Goal: Task Accomplishment & Management: Manage account settings

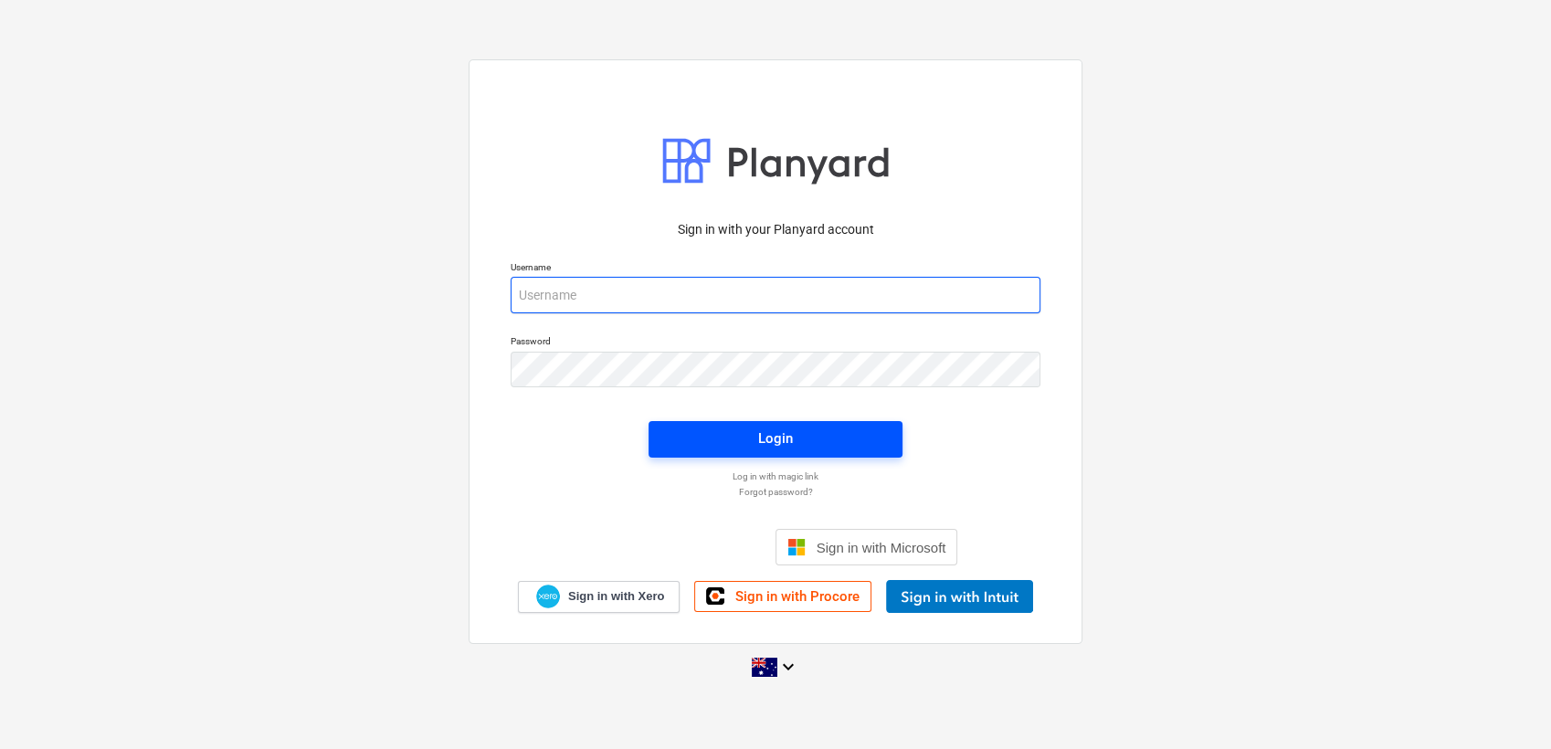
type input "dd@beck.au"
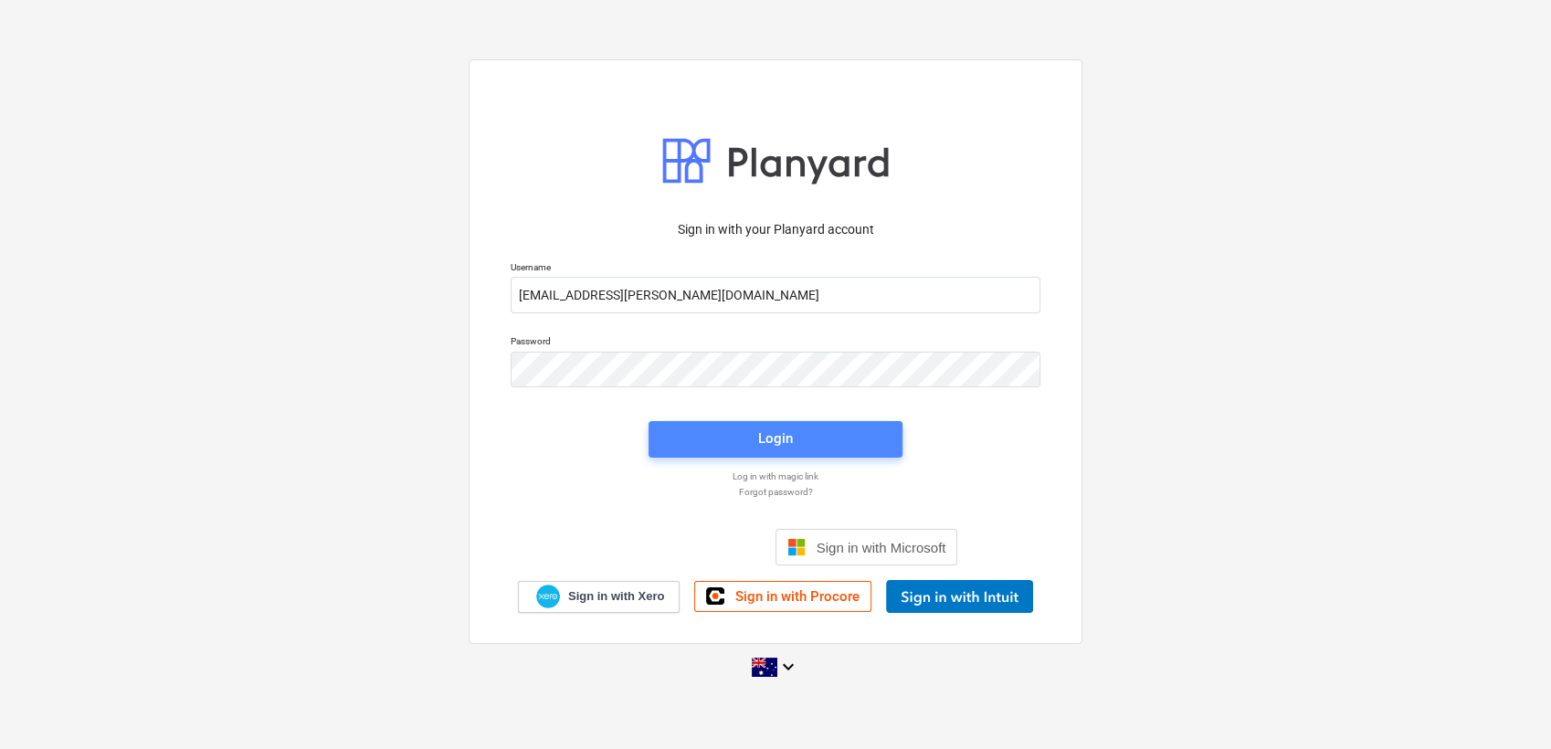
click at [776, 434] on div "Login" at bounding box center [775, 438] width 35 height 24
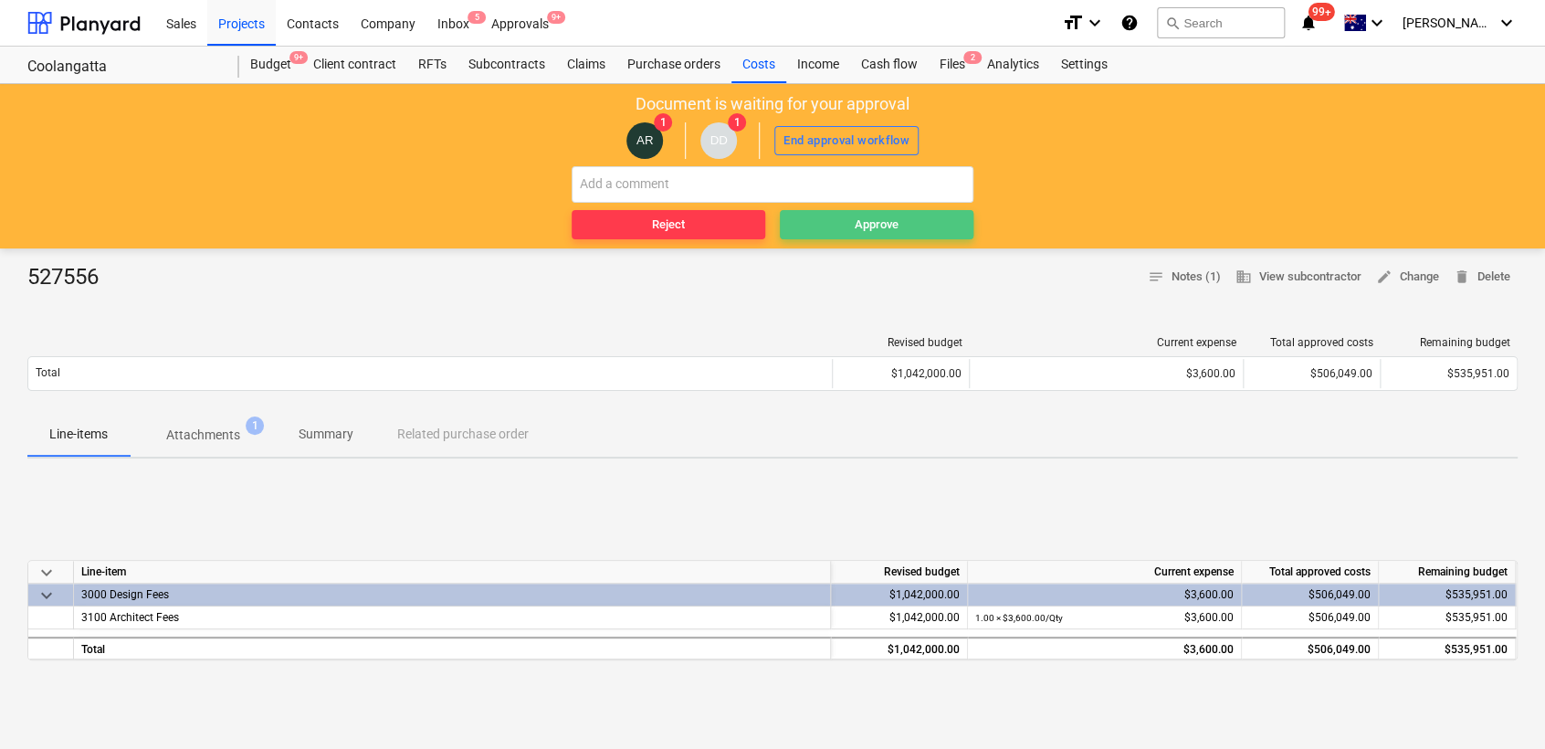
click at [880, 224] on div "Approve" at bounding box center [877, 225] width 44 height 21
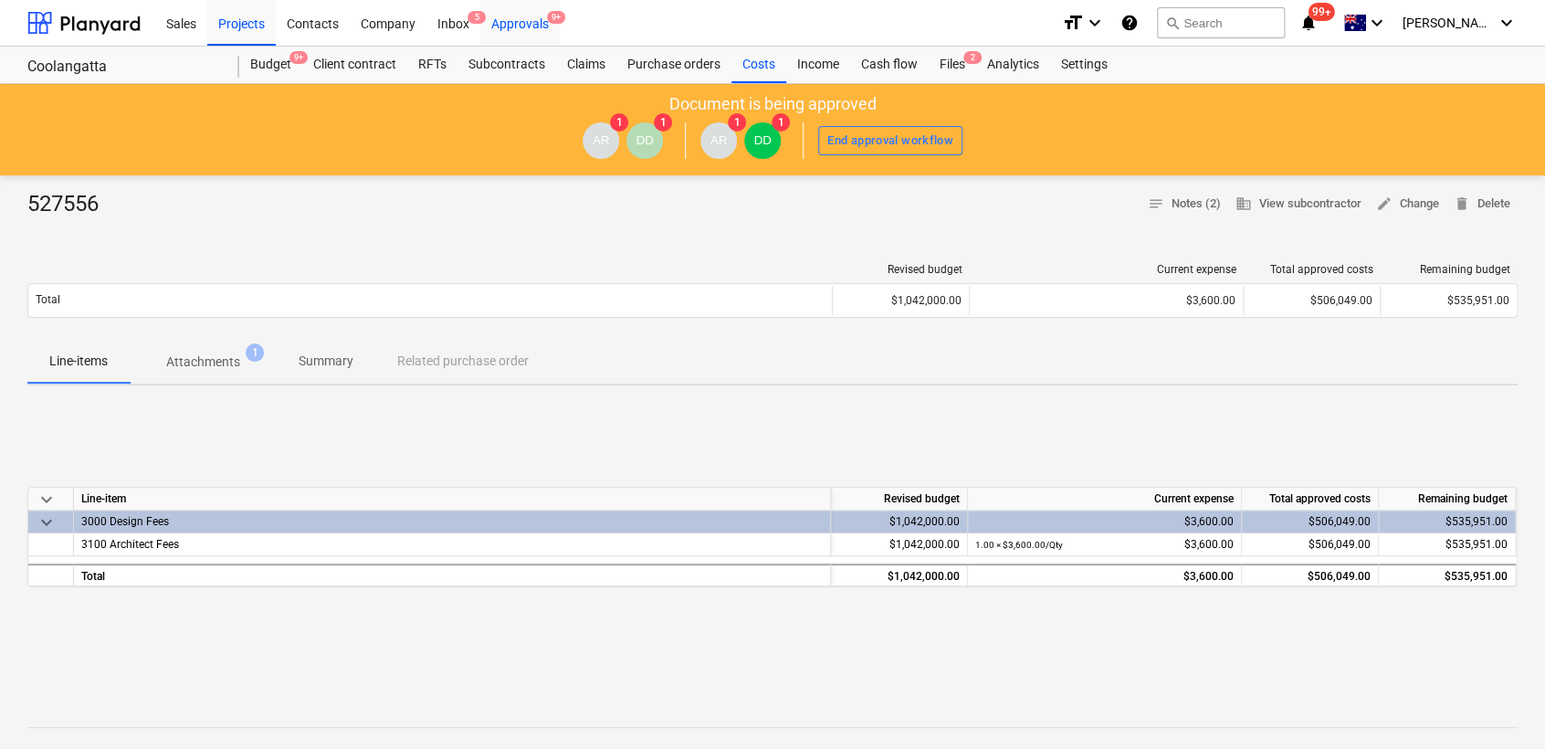
click at [504, 23] on div "Approvals 9+" at bounding box center [519, 22] width 79 height 47
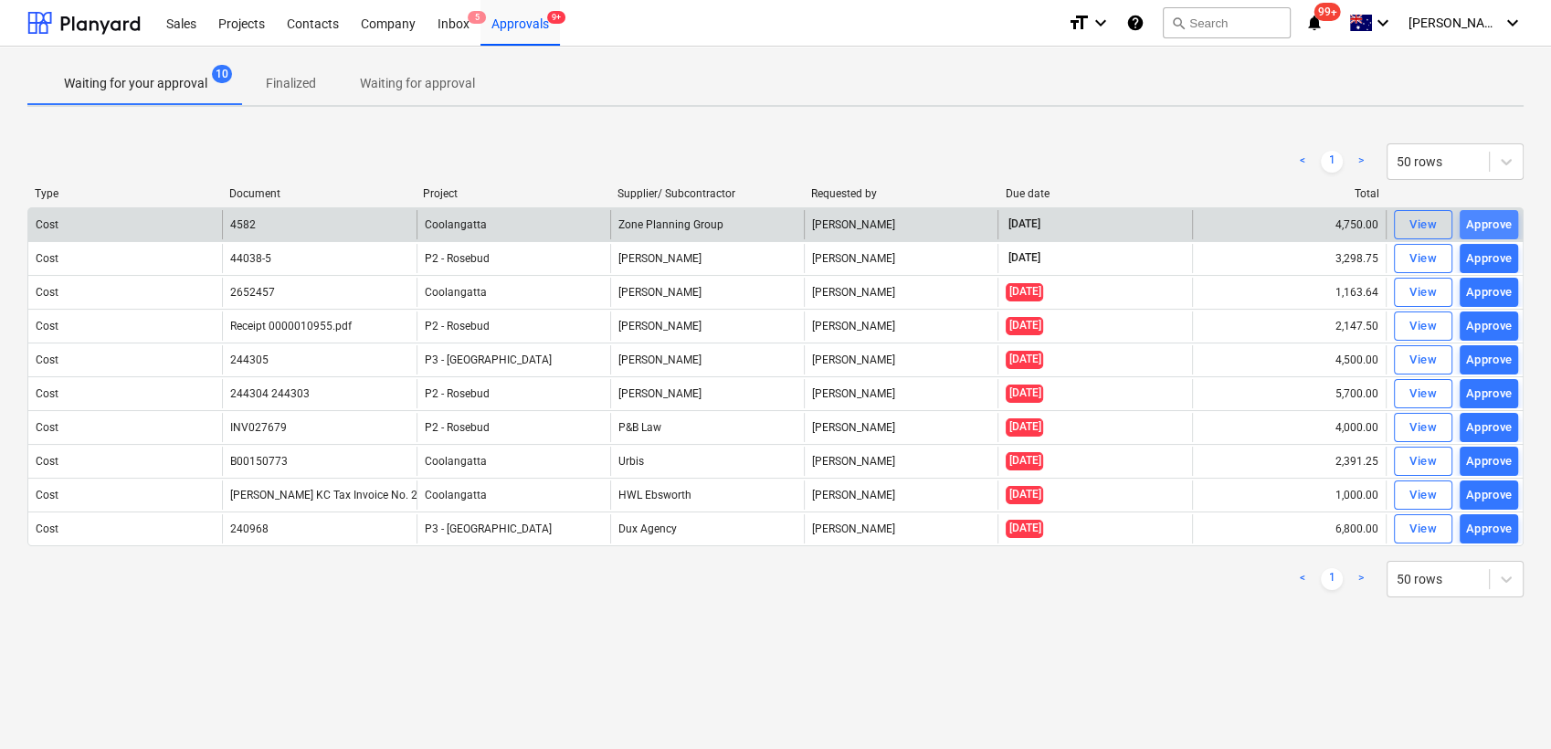
click at [1481, 216] on div "Approve" at bounding box center [1489, 225] width 47 height 21
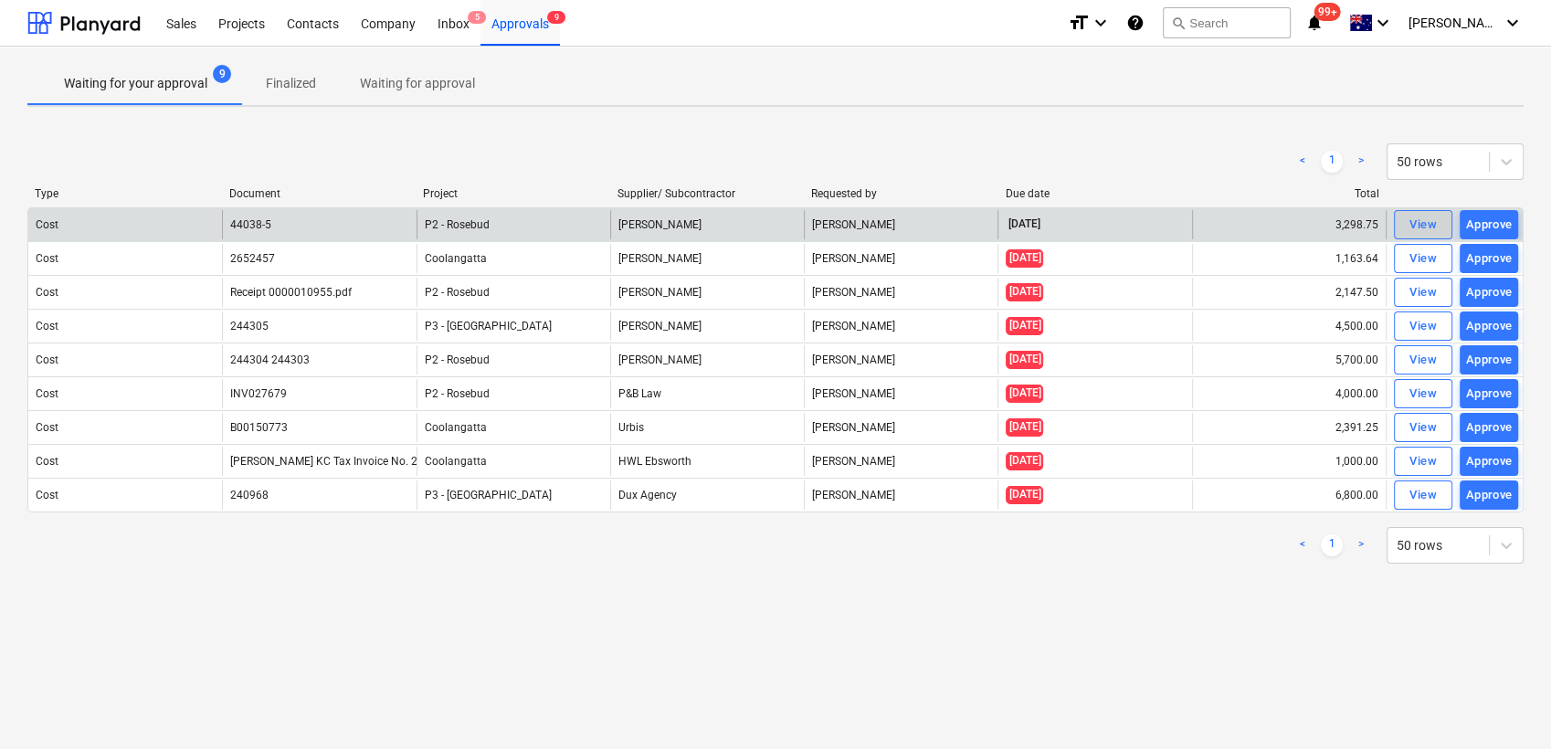
click at [1424, 230] on div "View" at bounding box center [1422, 225] width 27 height 21
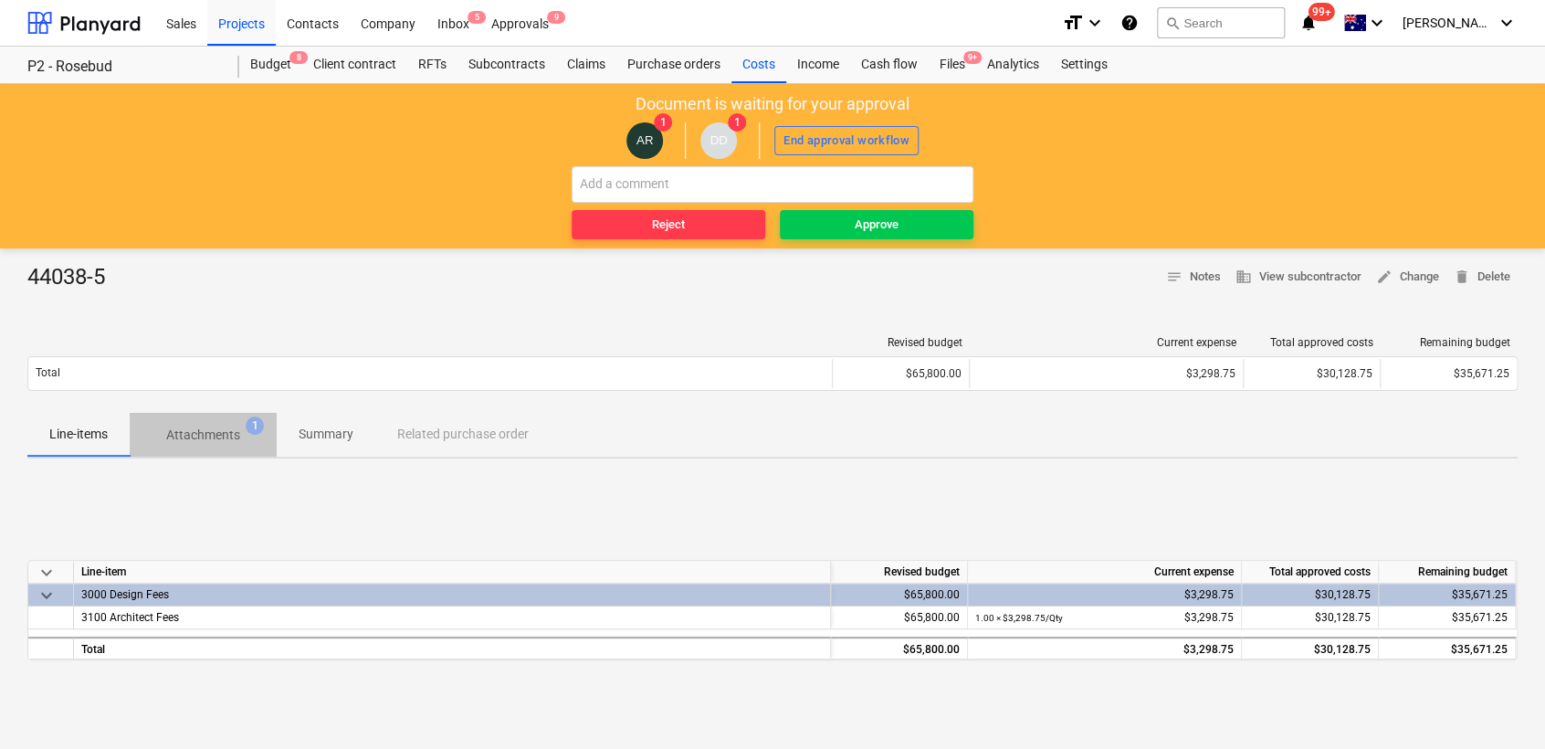
click at [203, 435] on p "Attachments" at bounding box center [203, 435] width 74 height 19
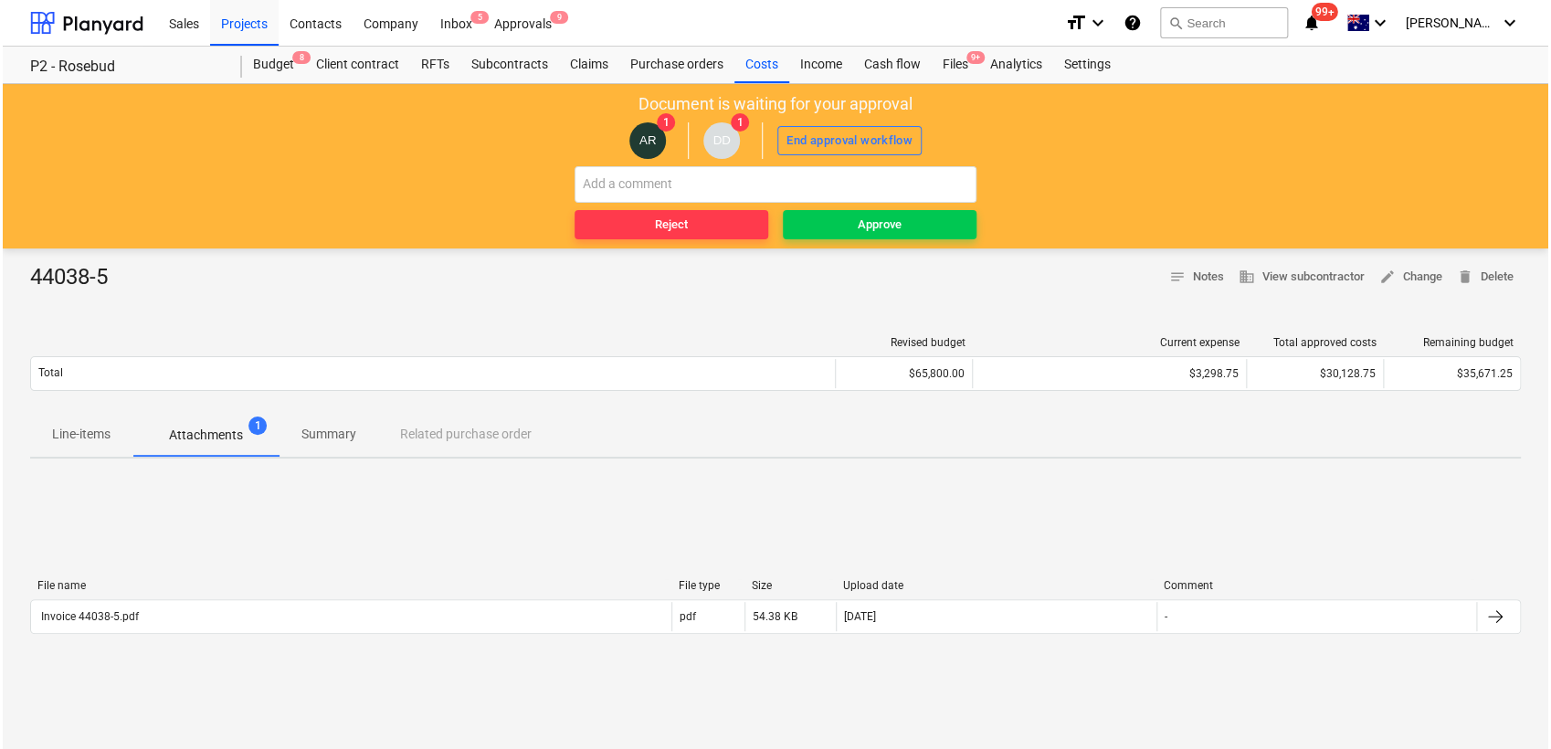
scroll to position [203, 0]
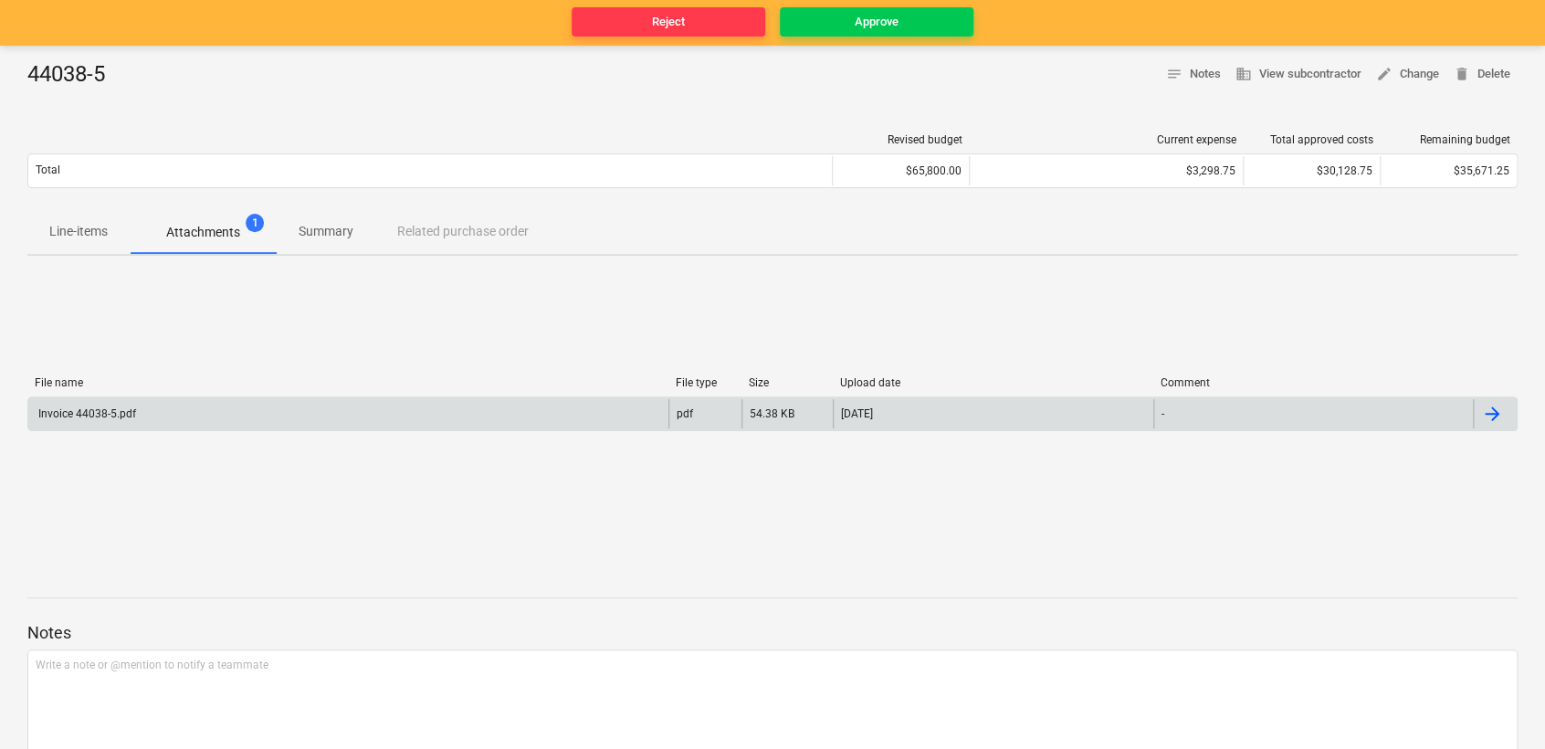
click at [88, 412] on div "Invoice 44038-5.pdf" at bounding box center [86, 413] width 100 height 13
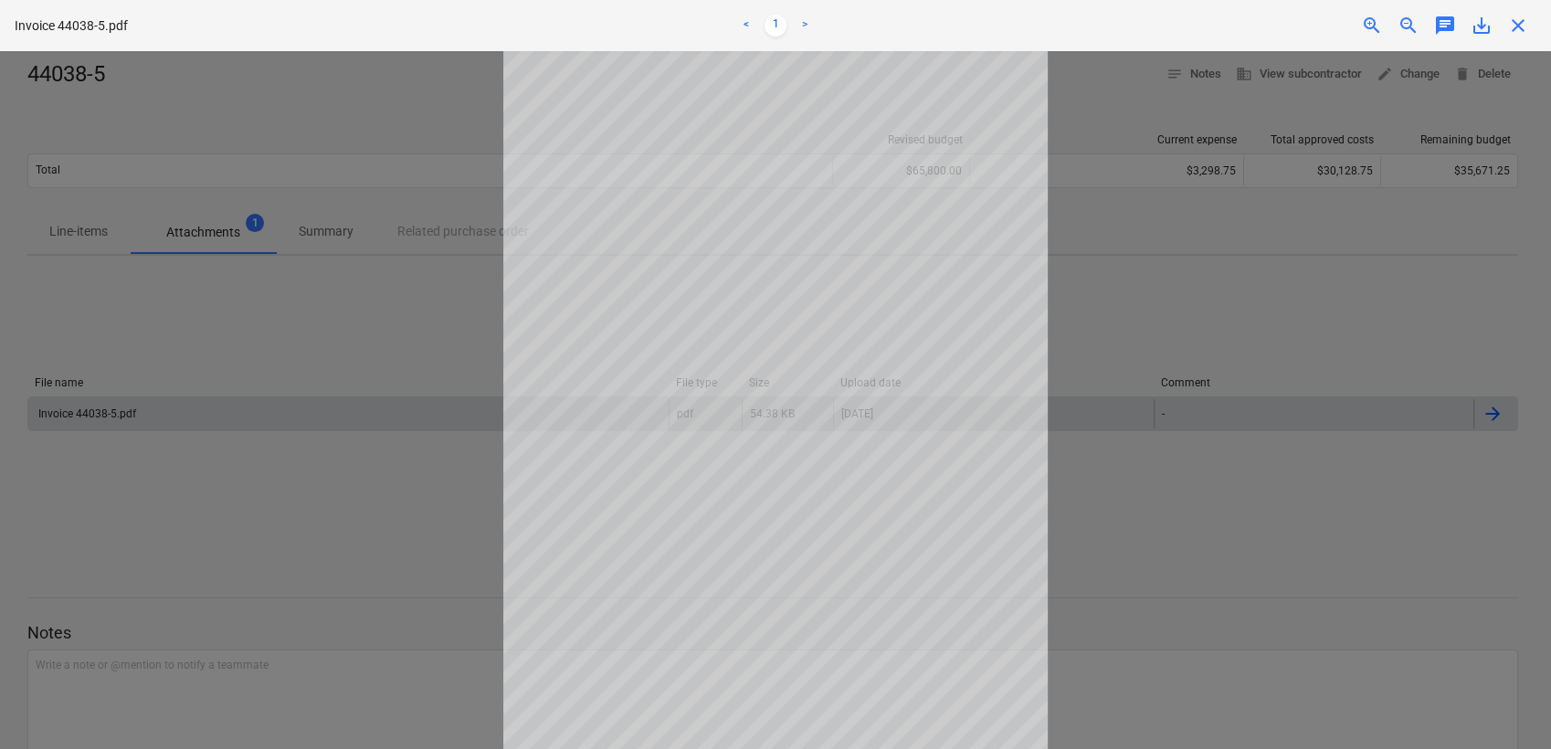
click at [1125, 580] on div at bounding box center [775, 400] width 1551 height 698
click at [437, 128] on div at bounding box center [775, 400] width 1551 height 698
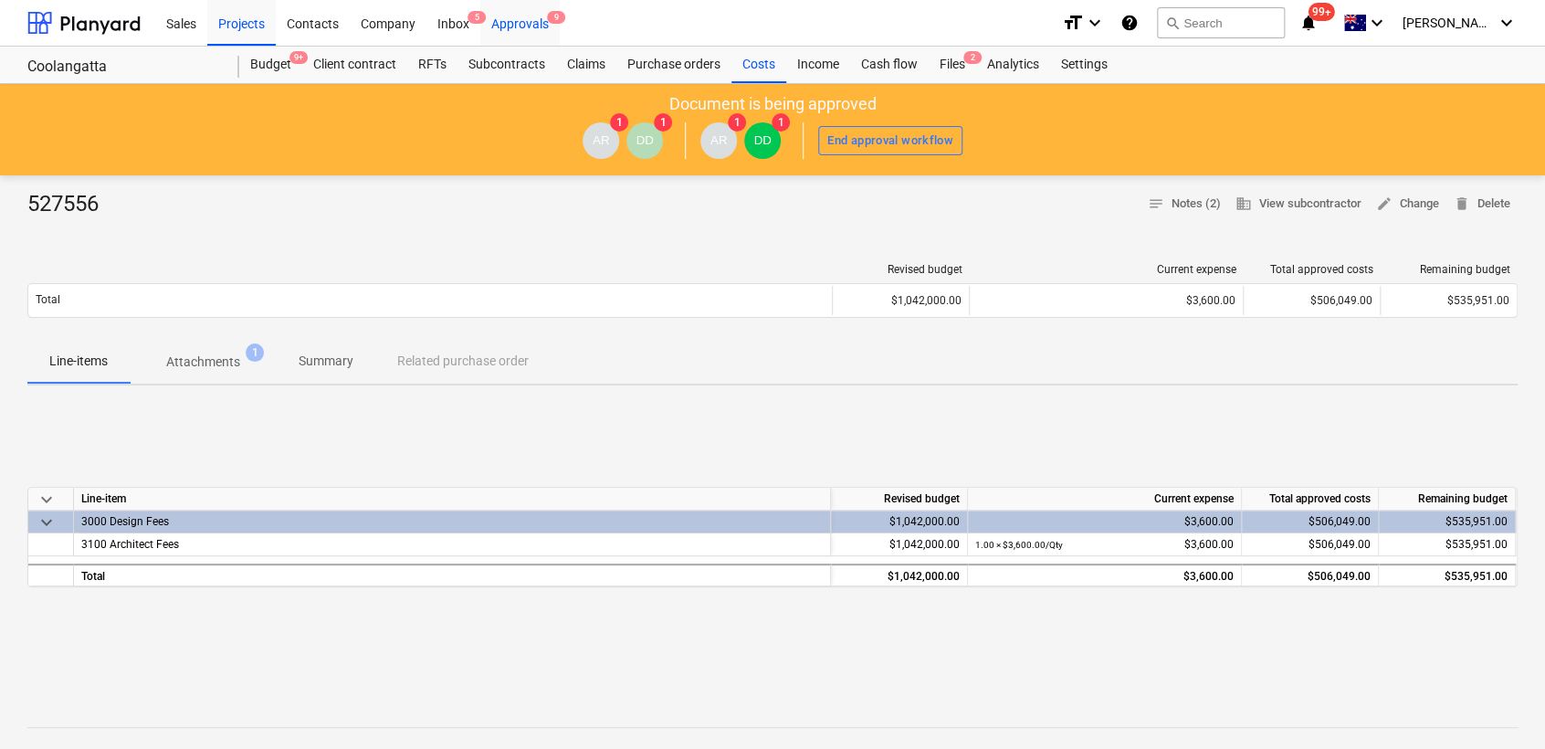
click at [505, 16] on div "Approvals 9" at bounding box center [519, 22] width 79 height 47
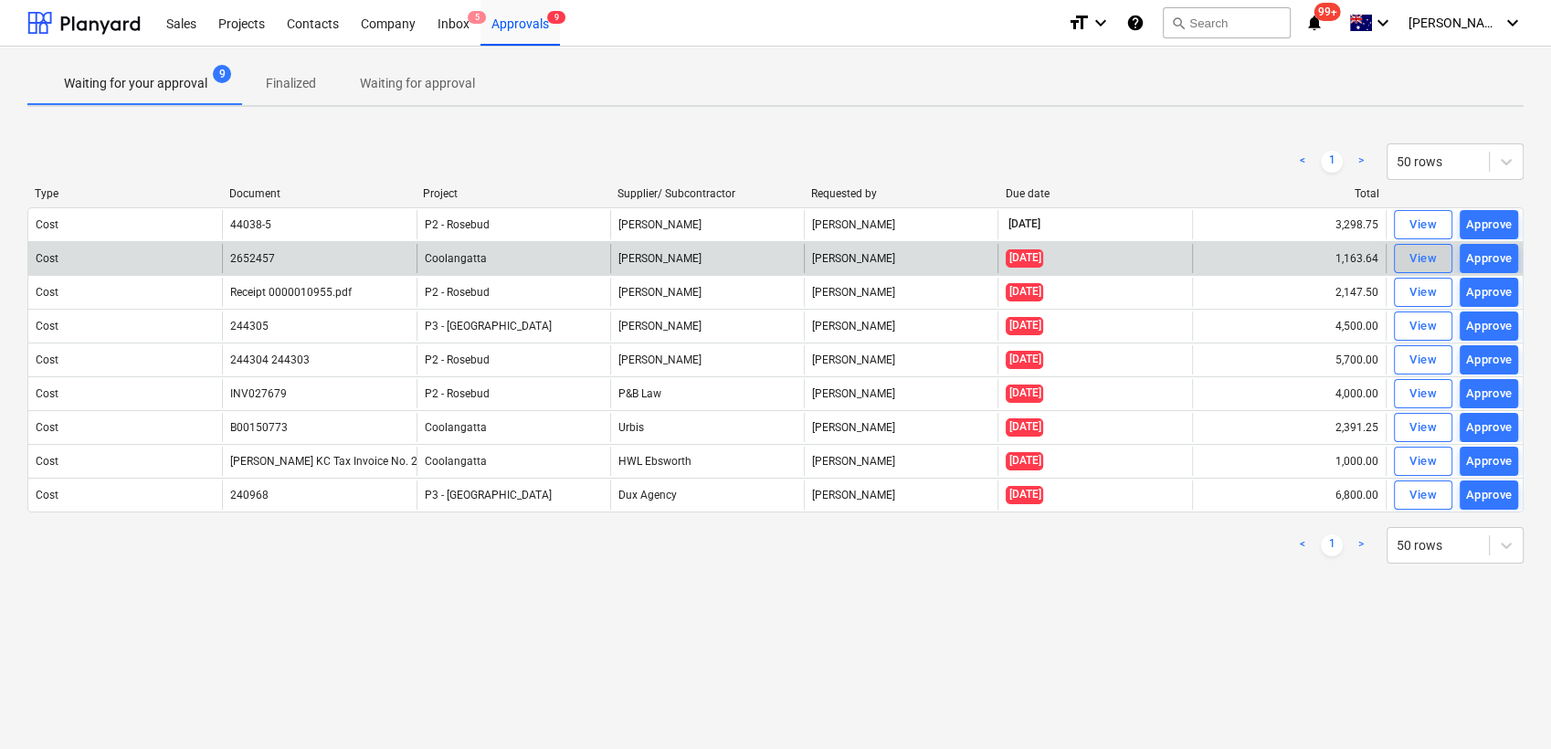
click at [1423, 250] on div "View" at bounding box center [1422, 258] width 27 height 21
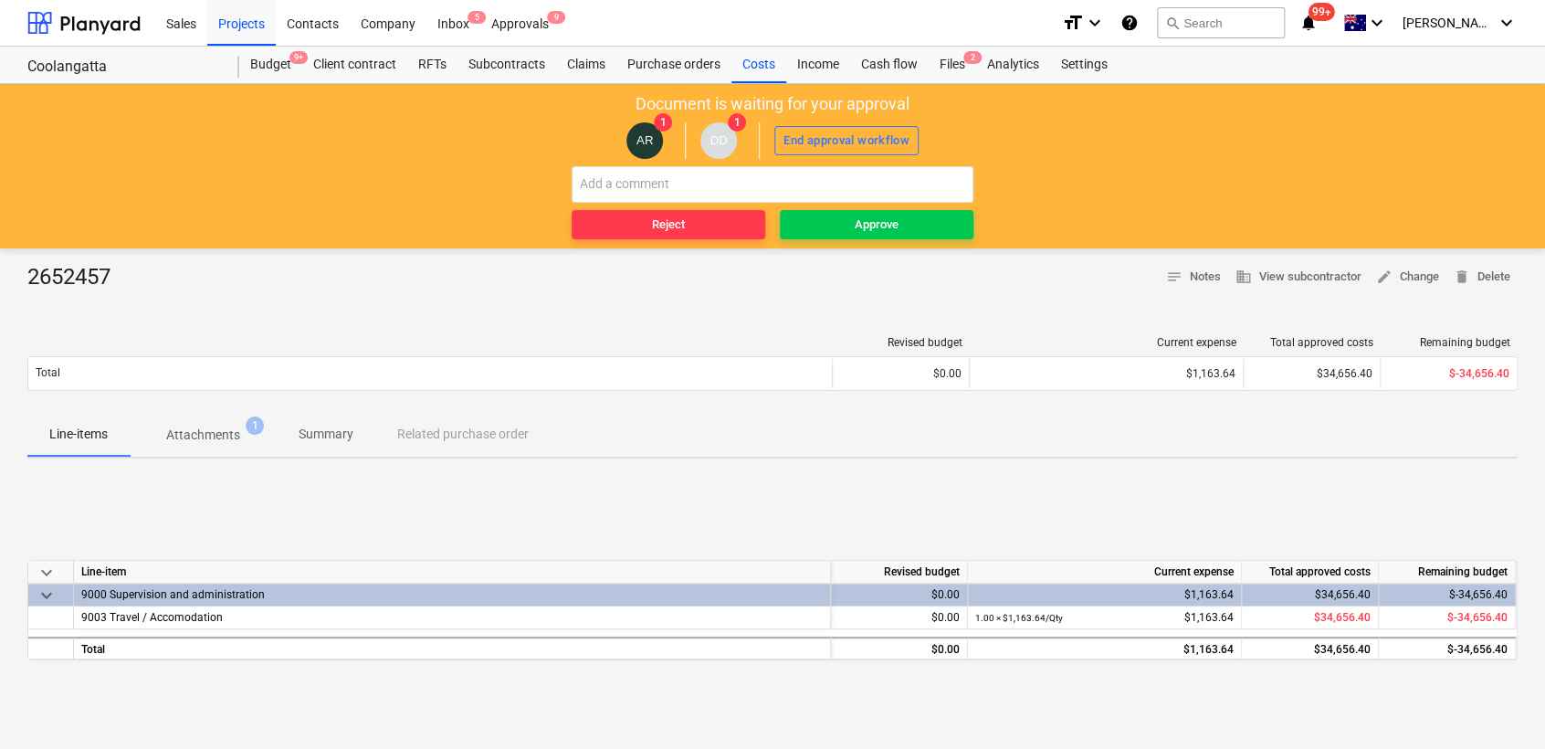
click at [220, 431] on p "Attachments" at bounding box center [203, 435] width 74 height 19
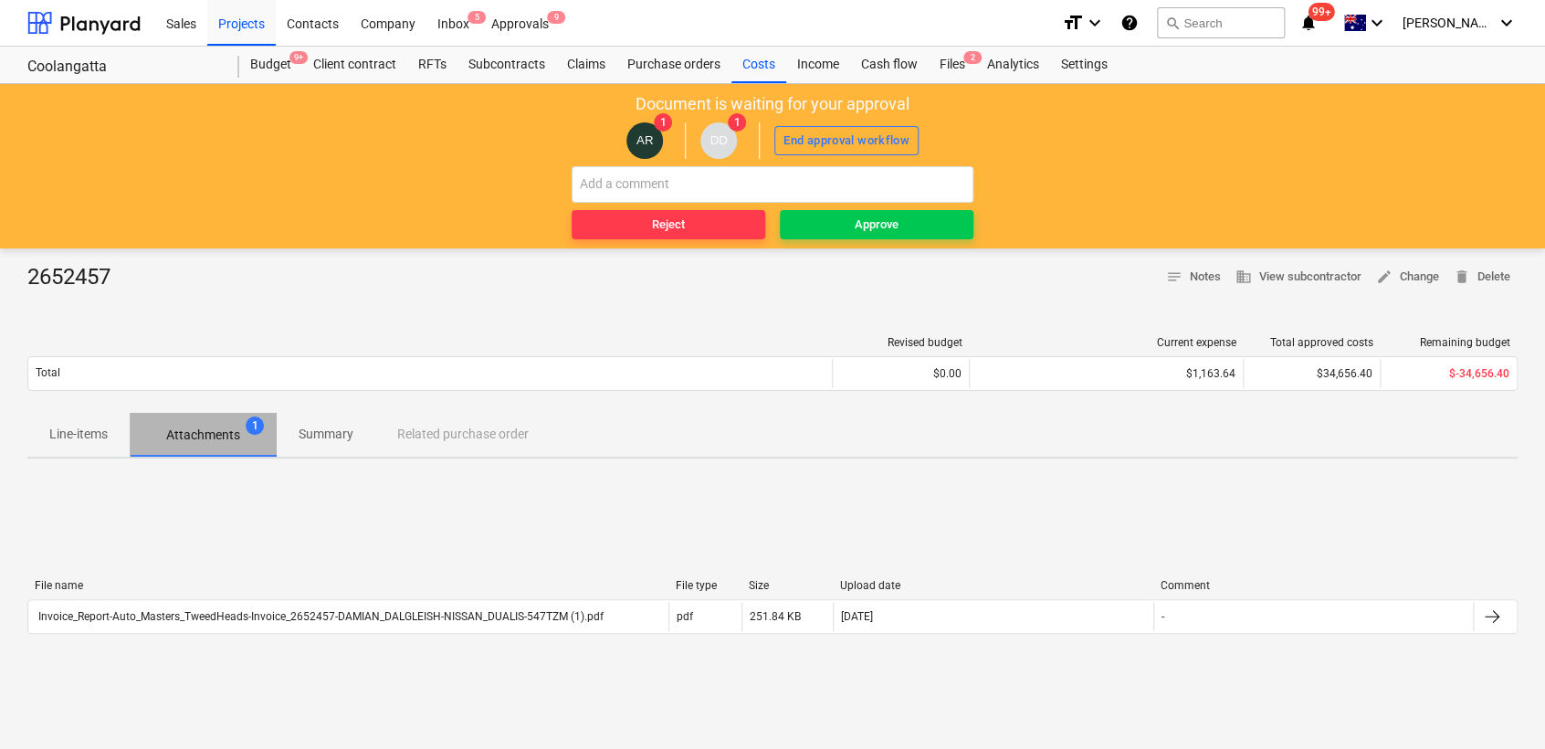
click at [177, 423] on span "Attachments 1" at bounding box center [203, 434] width 147 height 33
click at [235, 435] on p "Attachments" at bounding box center [203, 435] width 74 height 19
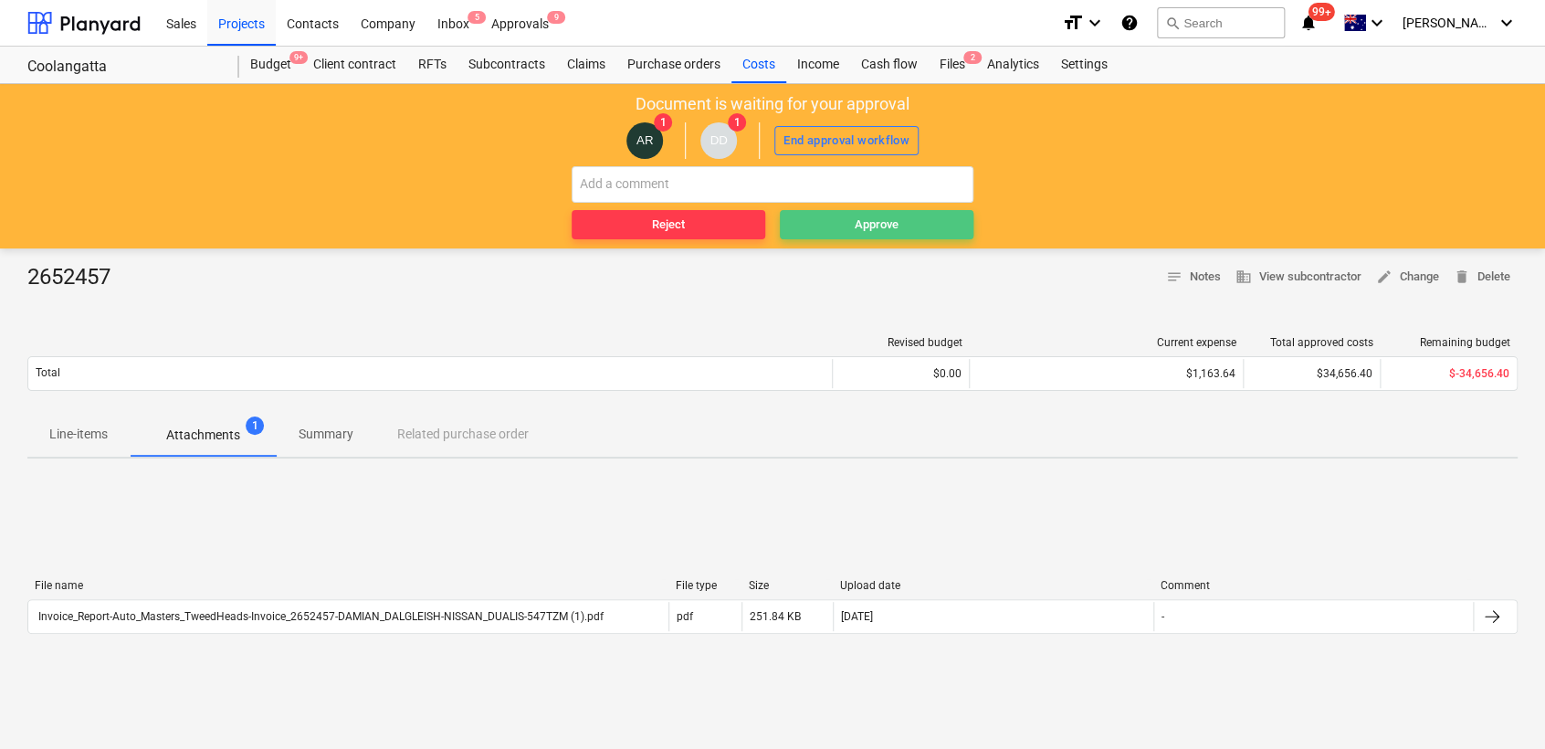
click at [862, 225] on div "Approve" at bounding box center [877, 225] width 44 height 21
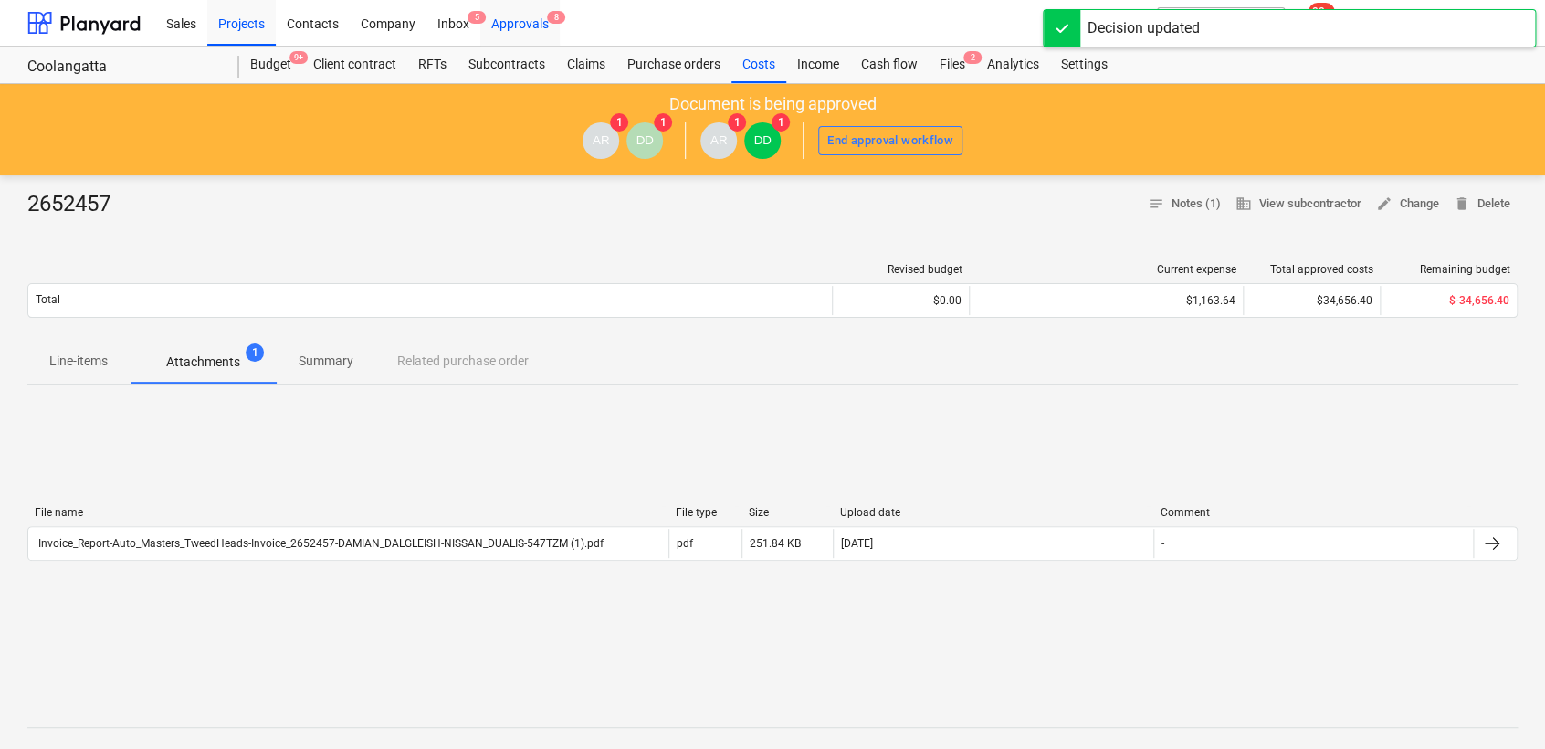
click at [520, 23] on div "Approvals 8" at bounding box center [519, 22] width 79 height 47
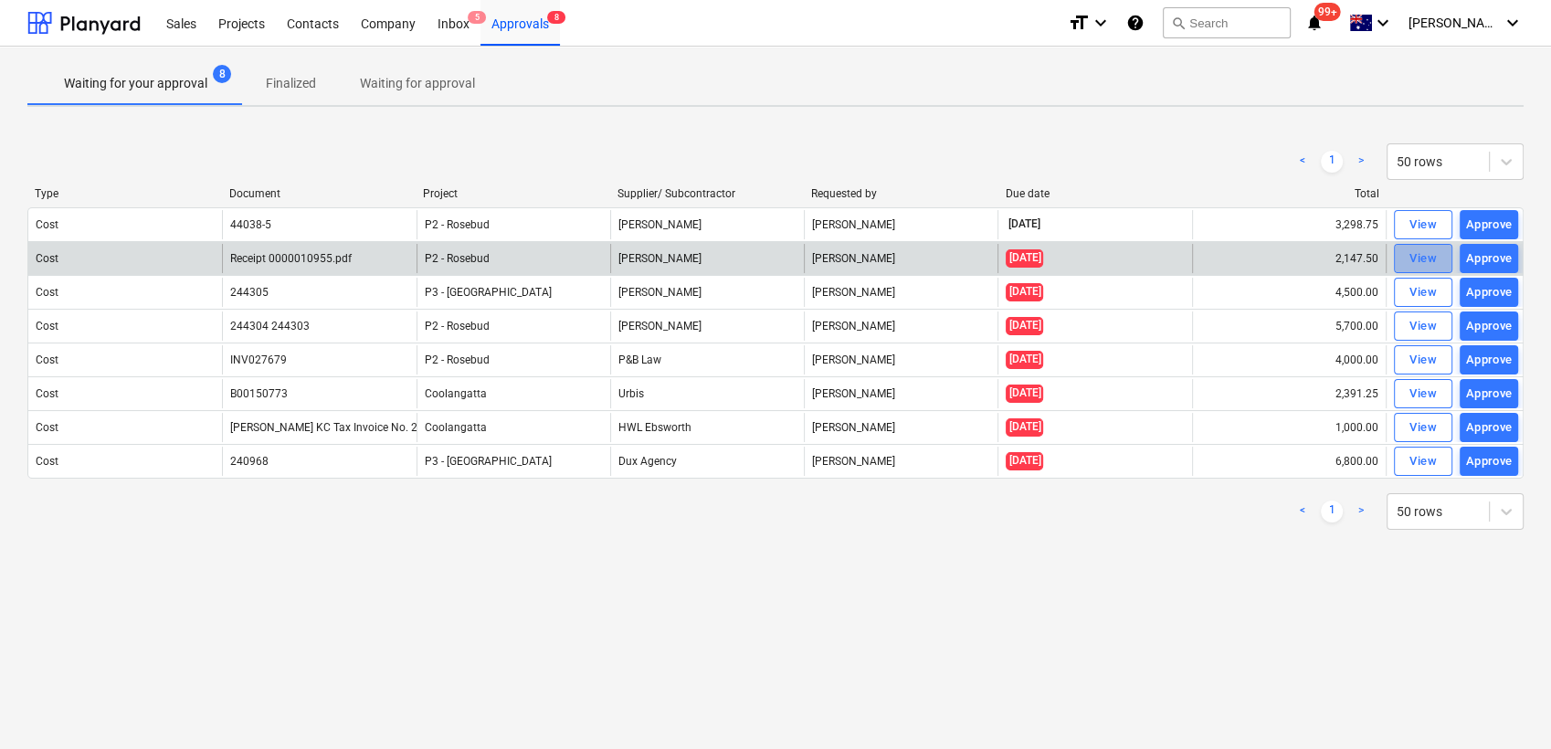
click at [1429, 259] on div "View" at bounding box center [1422, 258] width 27 height 21
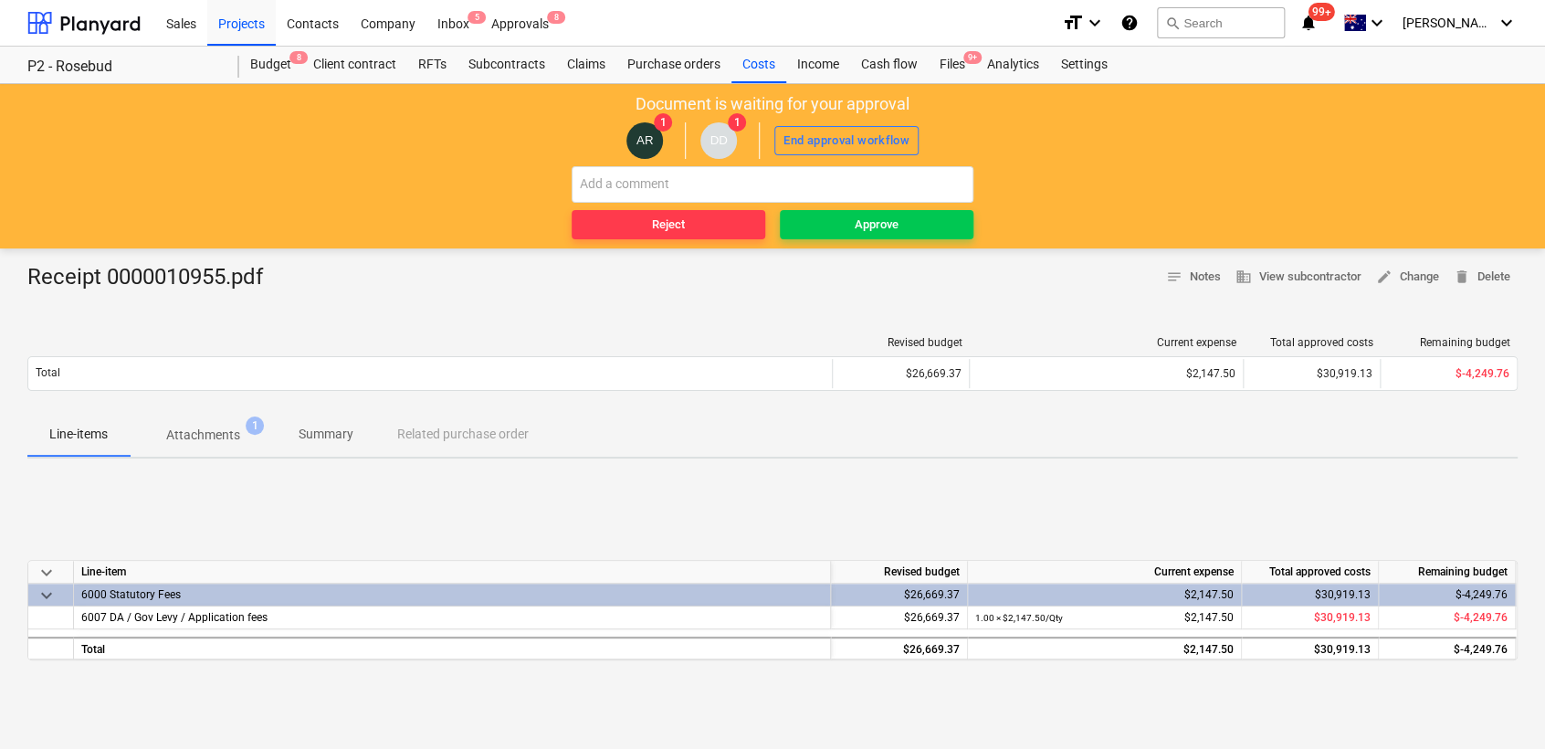
click at [147, 594] on div "6000 Statutory Fees" at bounding box center [452, 595] width 742 height 22
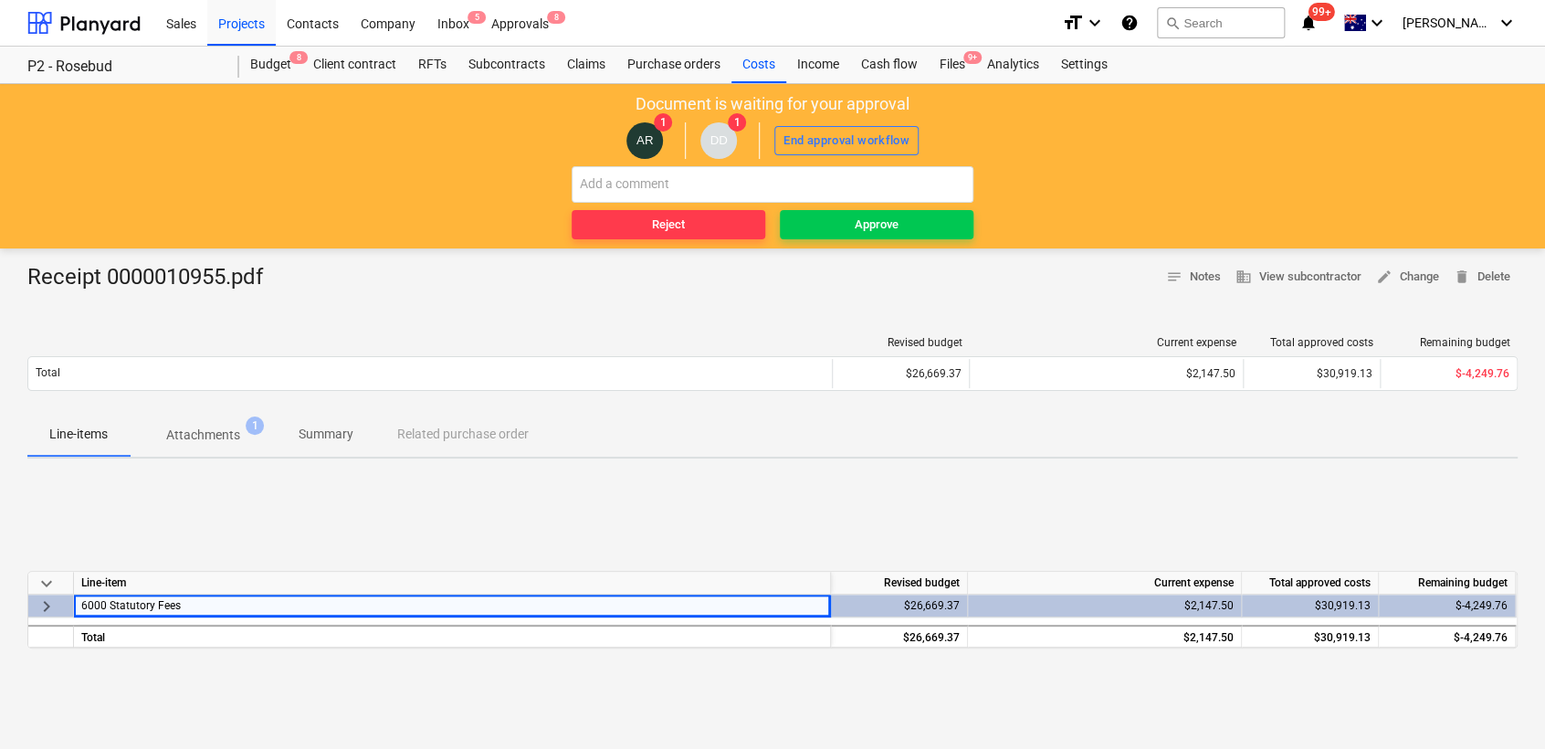
click at [382, 567] on div "keyboard_arrow_down Line-item Revised budget Current expense Total approved cos…" at bounding box center [772, 610] width 1490 height 274
click at [890, 609] on div "$26,669.37" at bounding box center [899, 606] width 137 height 23
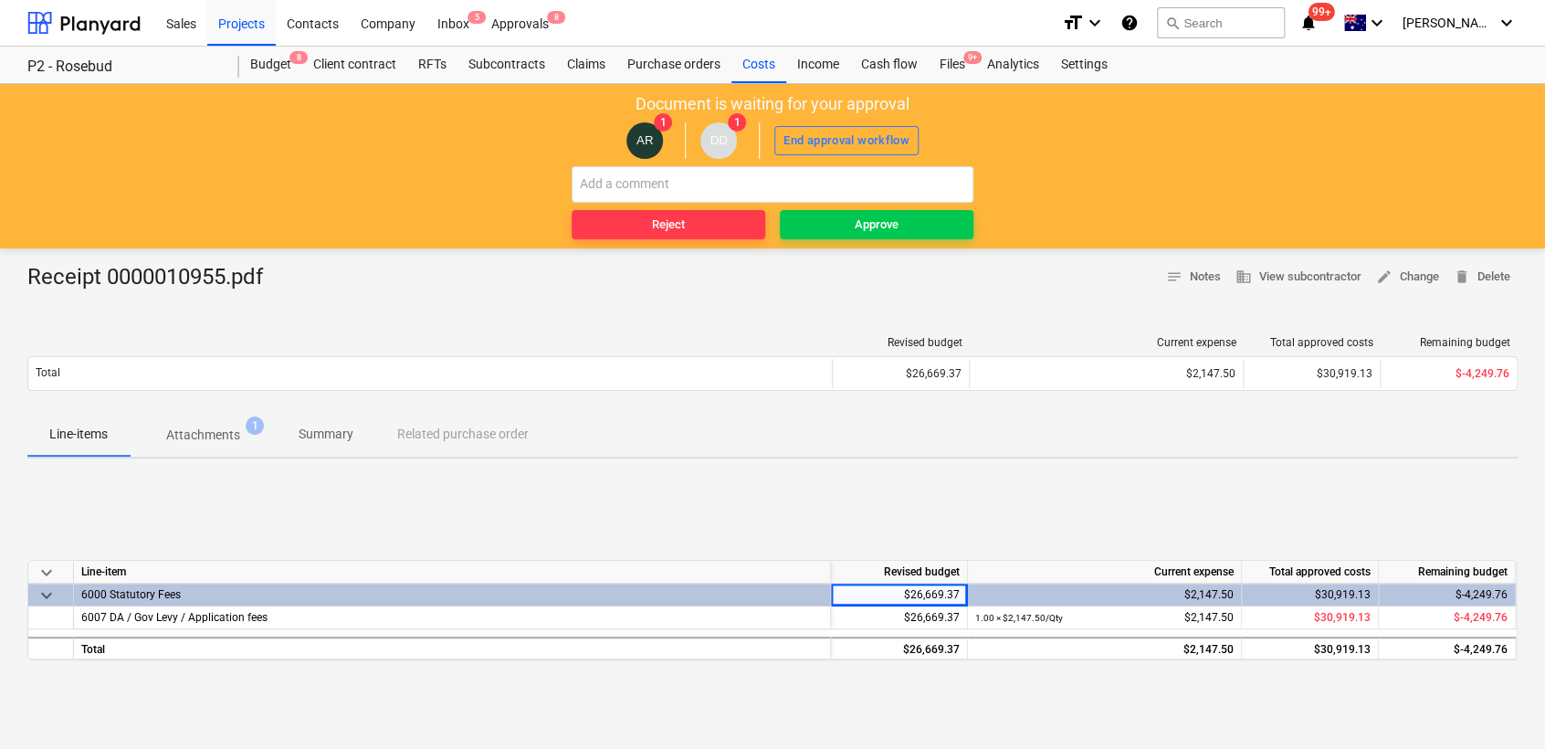
click at [737, 589] on div "6000 Statutory Fees" at bounding box center [452, 595] width 742 height 22
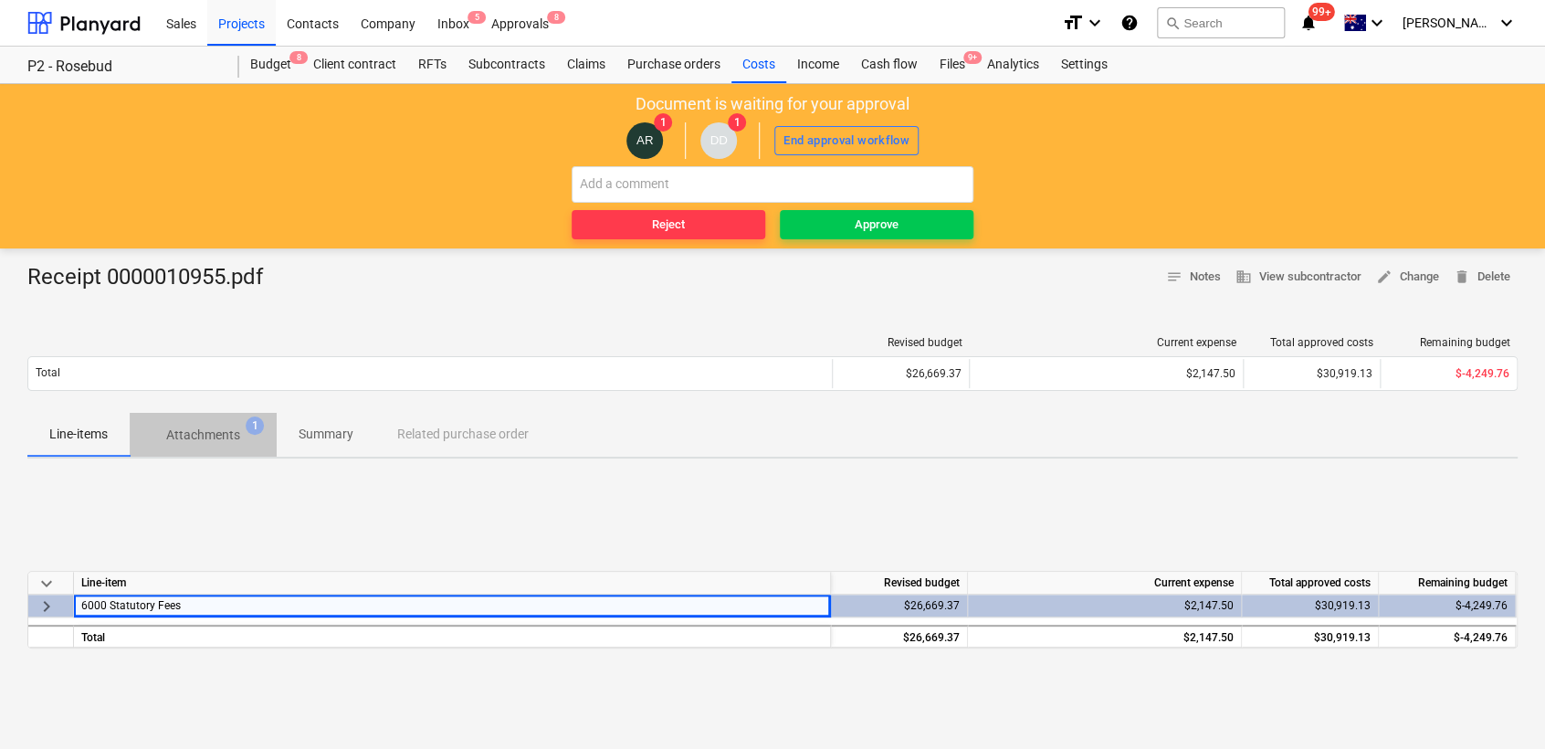
click at [226, 430] on p "Attachments" at bounding box center [203, 435] width 74 height 19
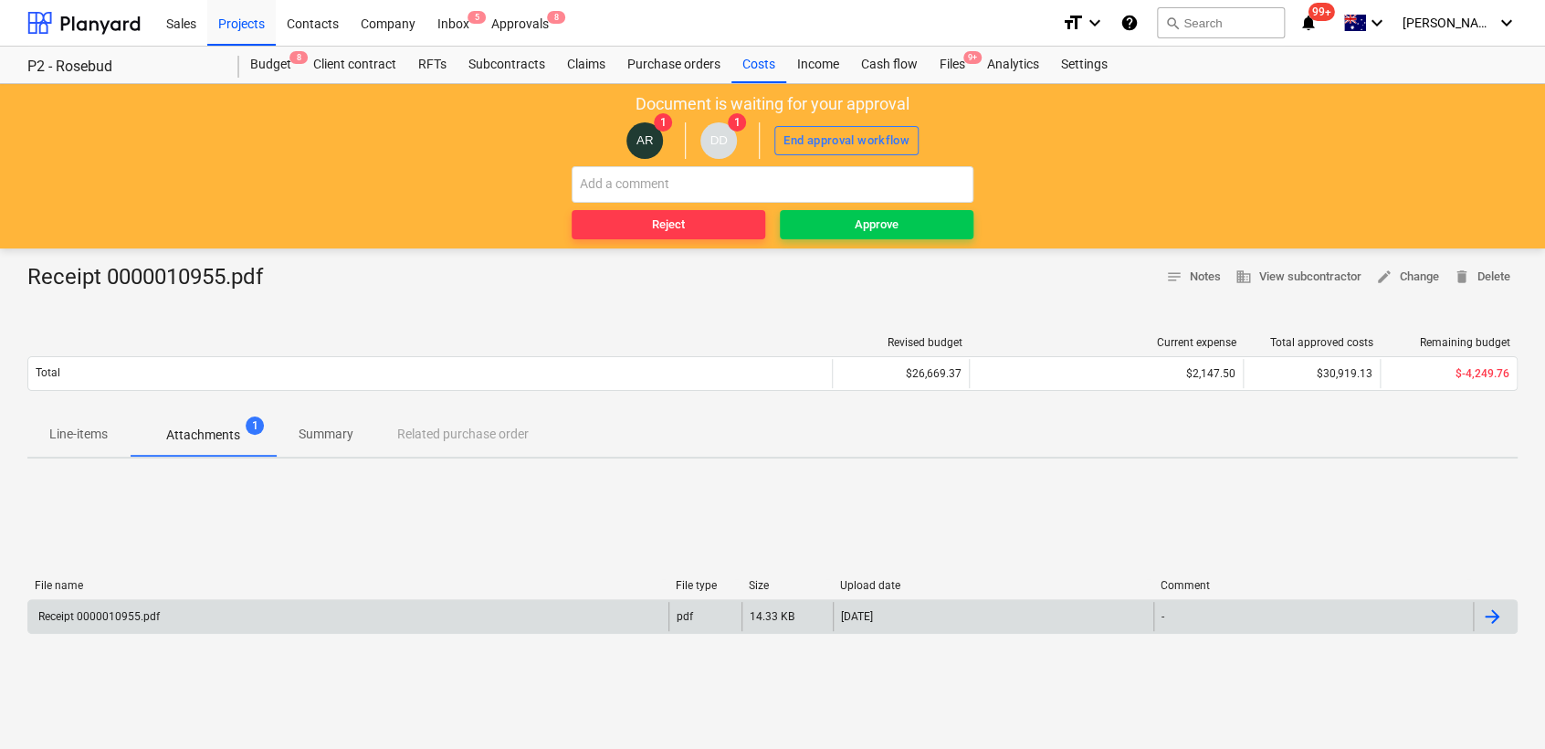
click at [94, 618] on div "Receipt 0000010955.pdf" at bounding box center [98, 616] width 124 height 13
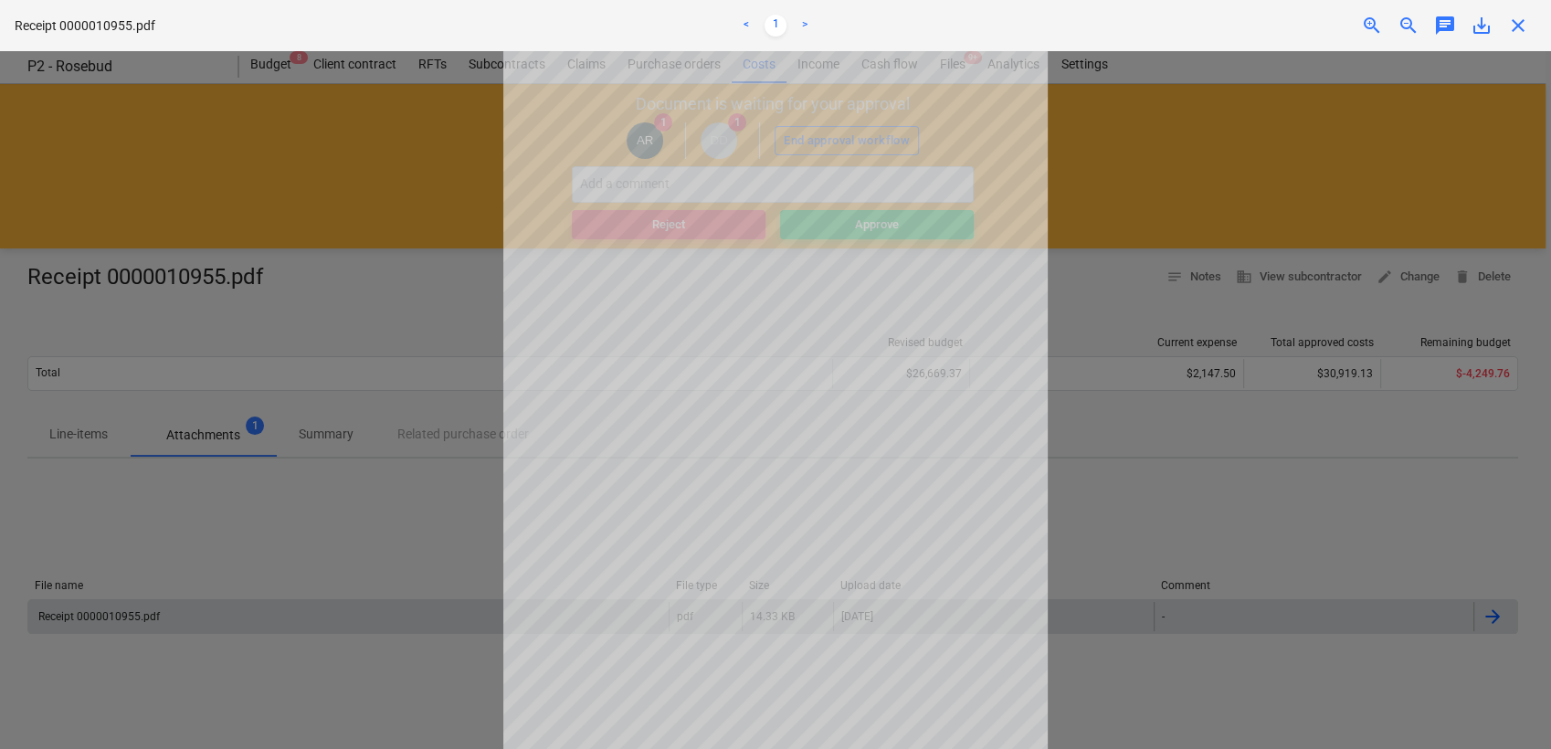
click at [1131, 552] on div at bounding box center [775, 400] width 1551 height 698
click at [434, 541] on div at bounding box center [775, 400] width 1551 height 698
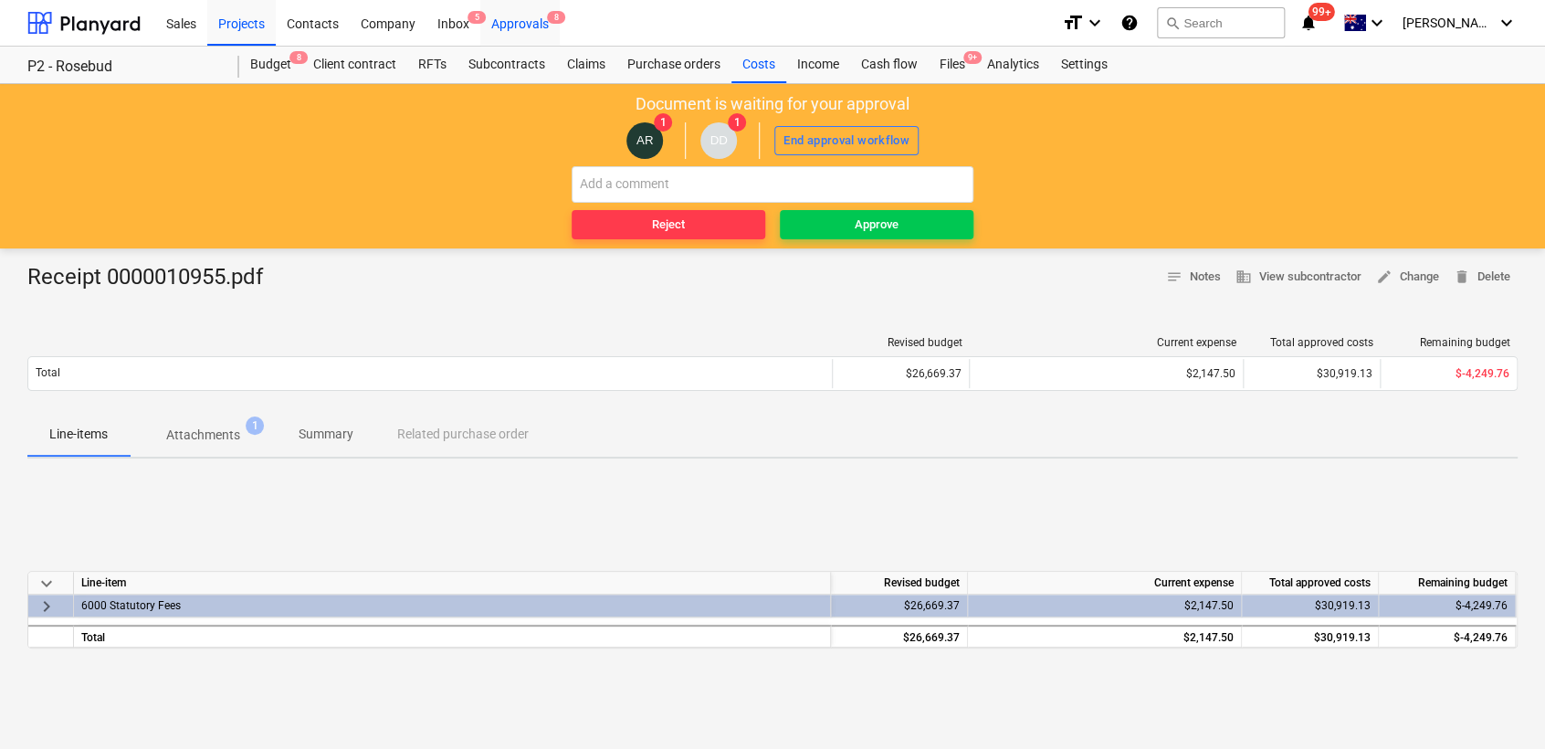
click at [535, 19] on div "Approvals 8" at bounding box center [519, 22] width 79 height 47
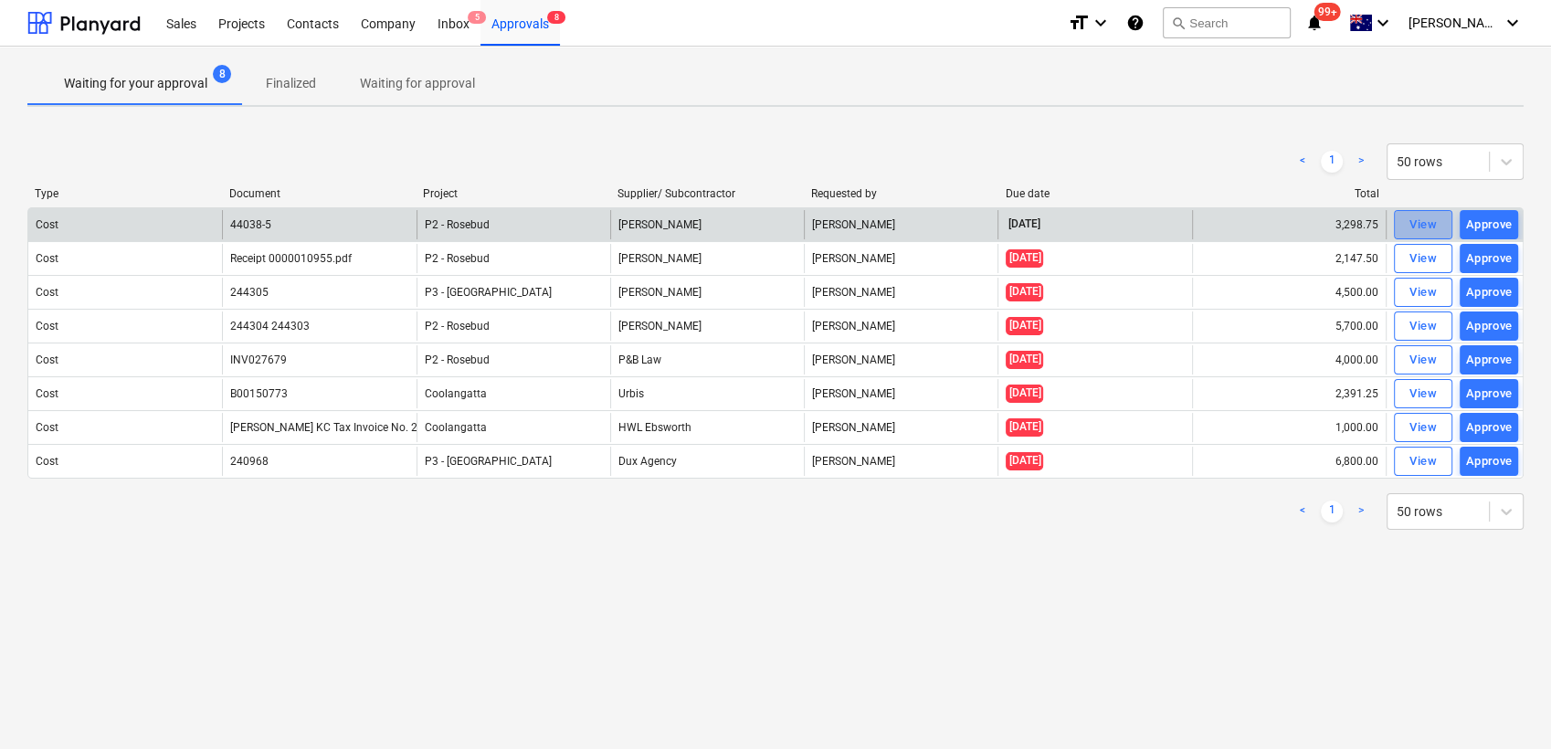
click at [1422, 222] on div "View" at bounding box center [1422, 225] width 27 height 21
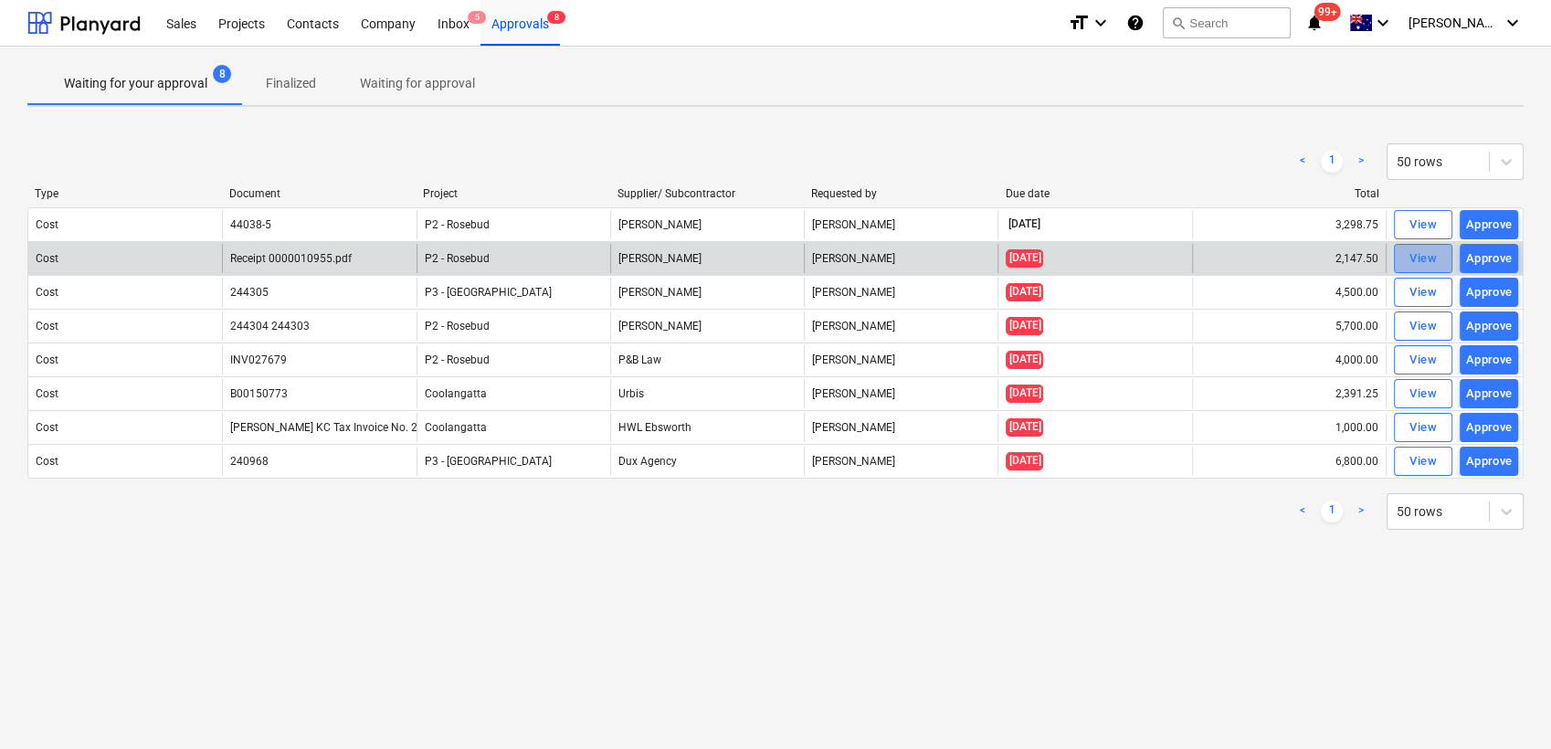
click at [1438, 258] on span "View" at bounding box center [1423, 258] width 40 height 21
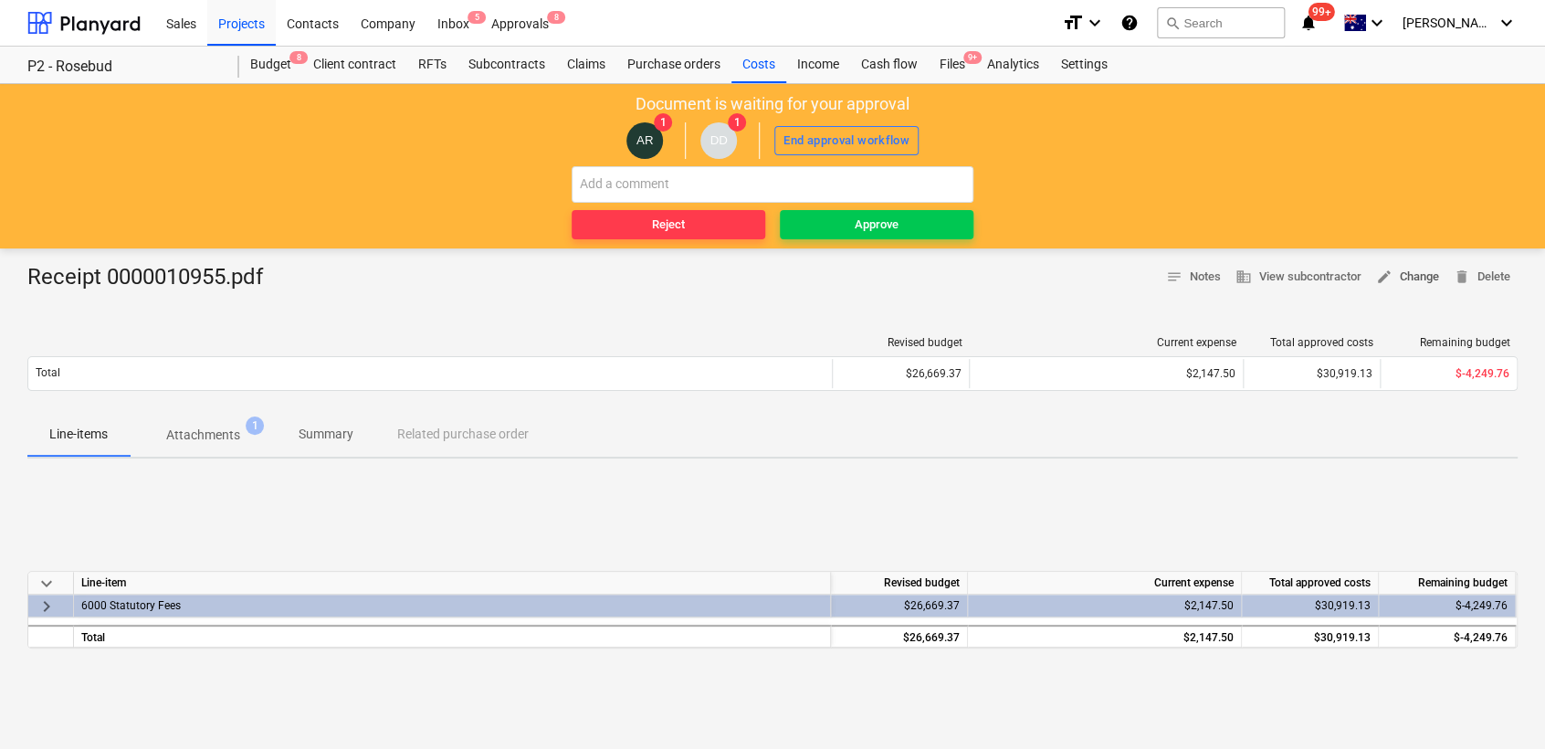
click at [1419, 270] on span "edit Change" at bounding box center [1407, 277] width 63 height 21
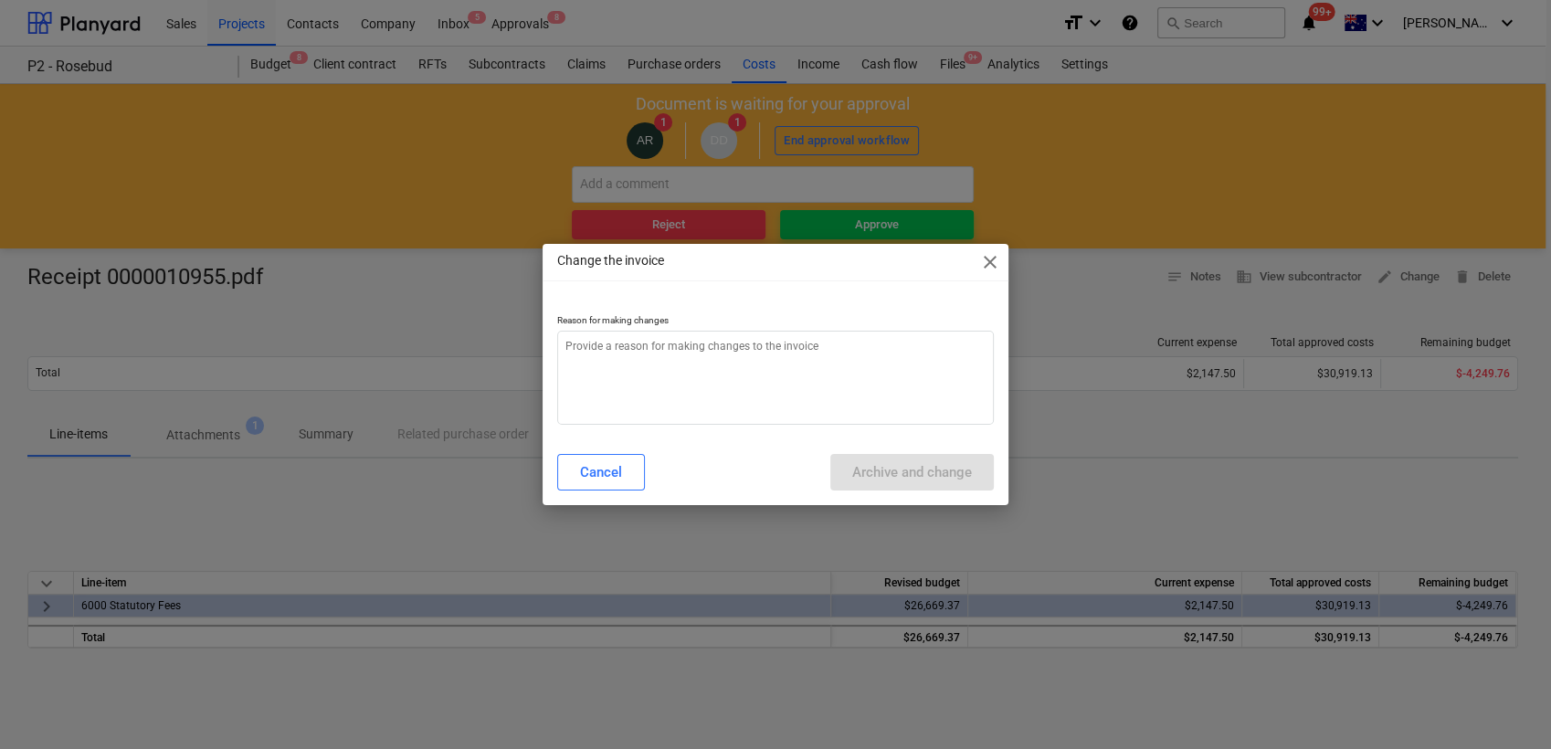
click at [987, 268] on span "close" at bounding box center [990, 262] width 22 height 22
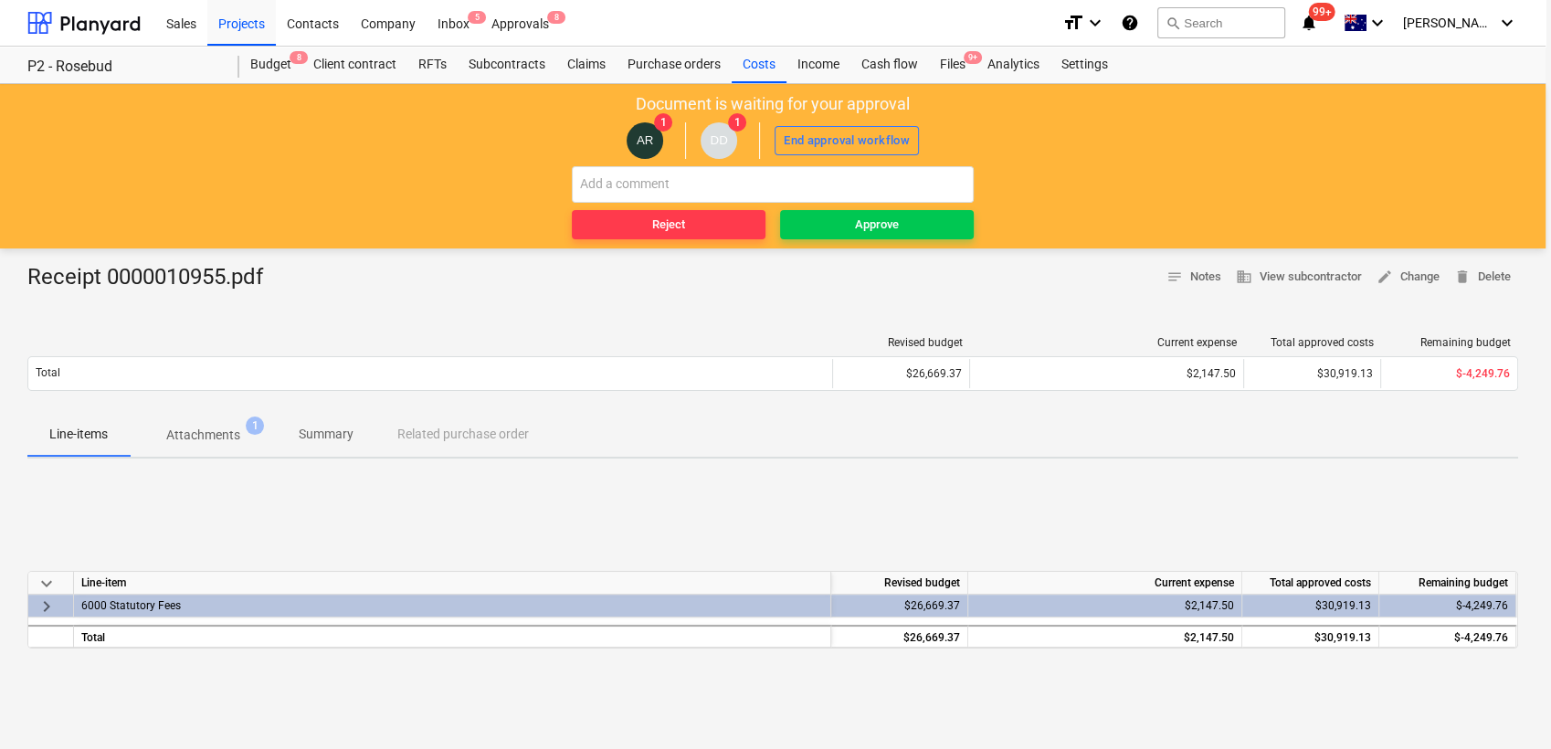
type textarea "x"
